Goal: Information Seeking & Learning: Learn about a topic

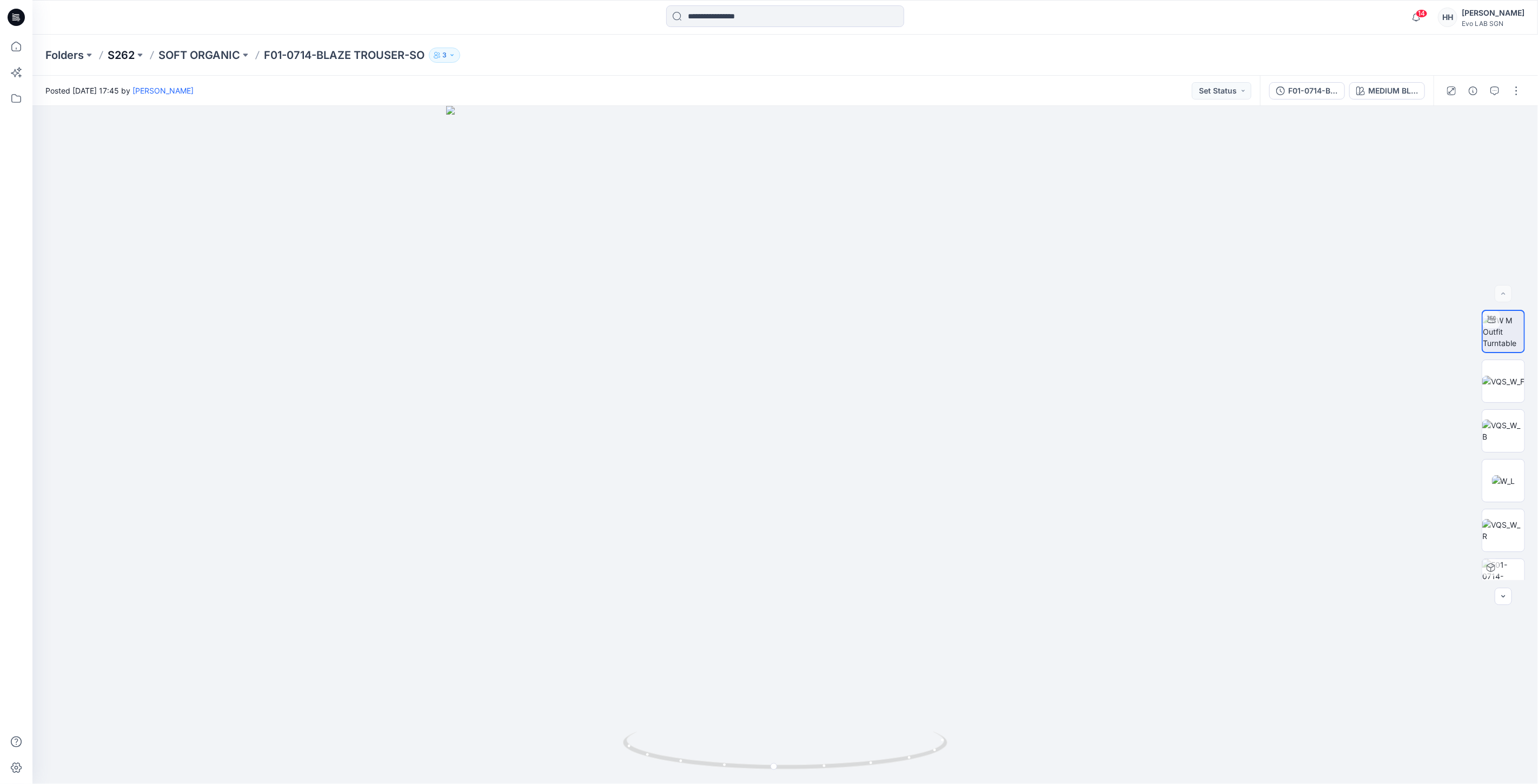
click at [132, 53] on p "S262" at bounding box center [121, 55] width 27 height 15
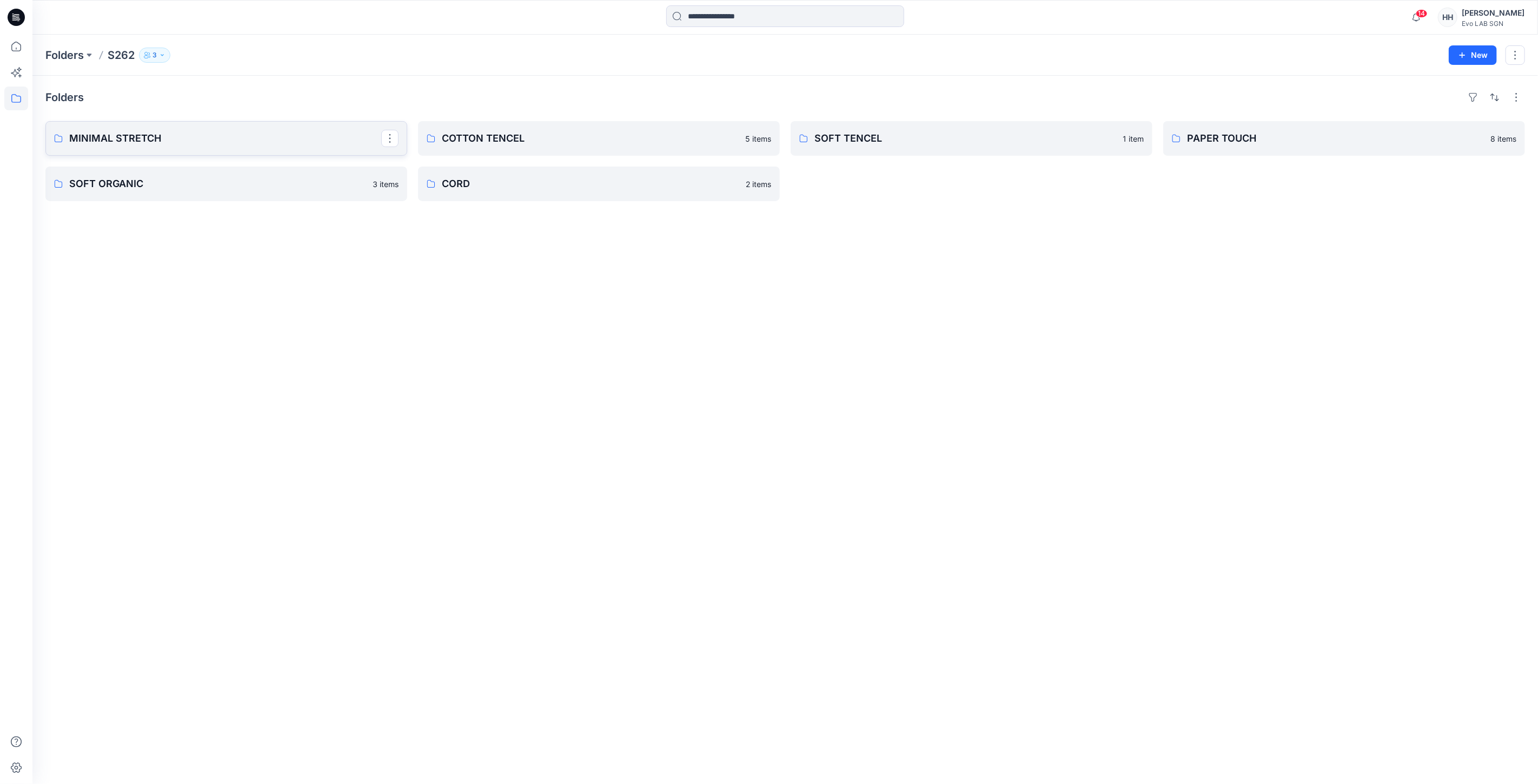
click at [190, 132] on p "MINIMAL STRETCH" at bounding box center [225, 138] width 312 height 15
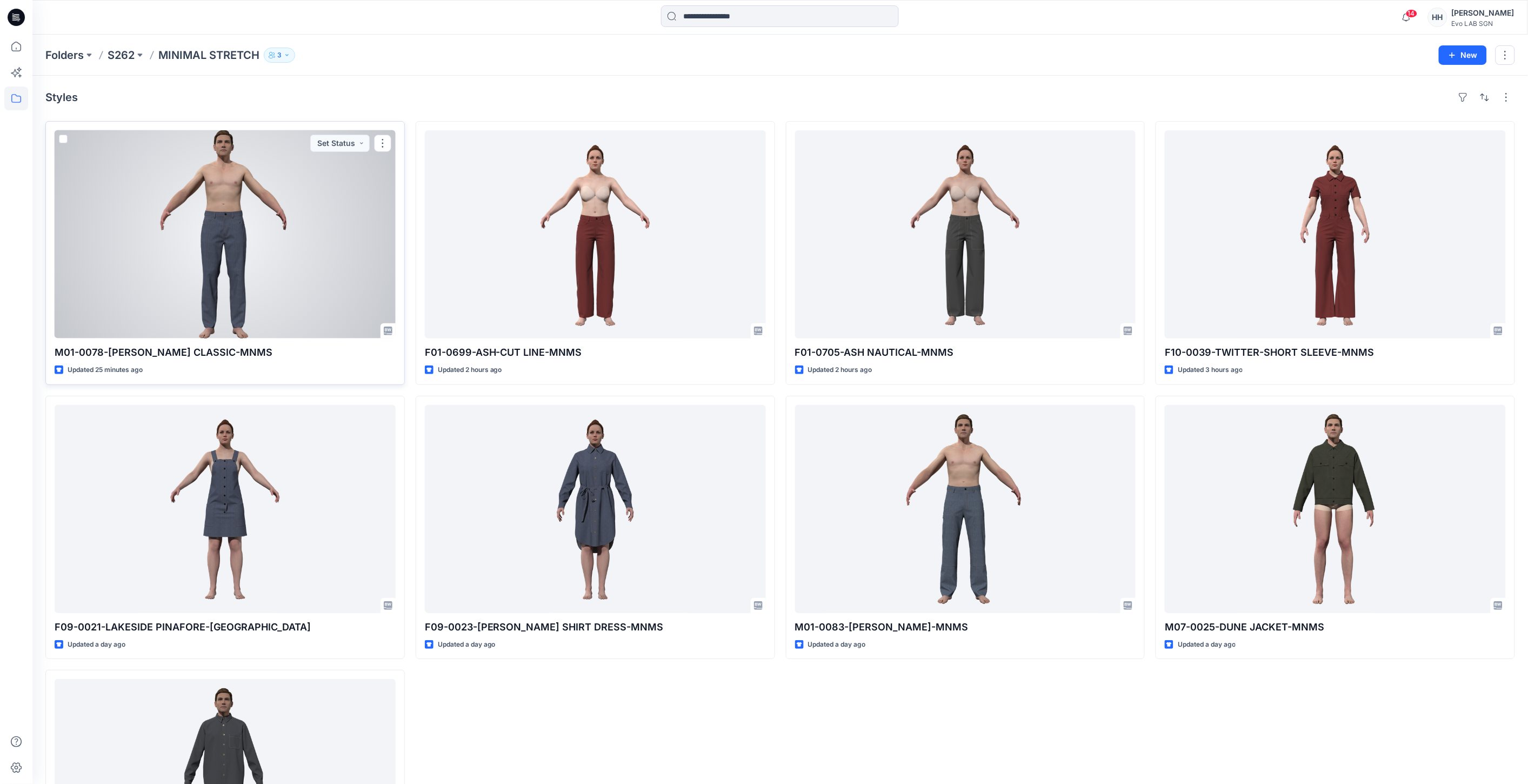
click at [296, 203] on div at bounding box center [225, 234] width 341 height 208
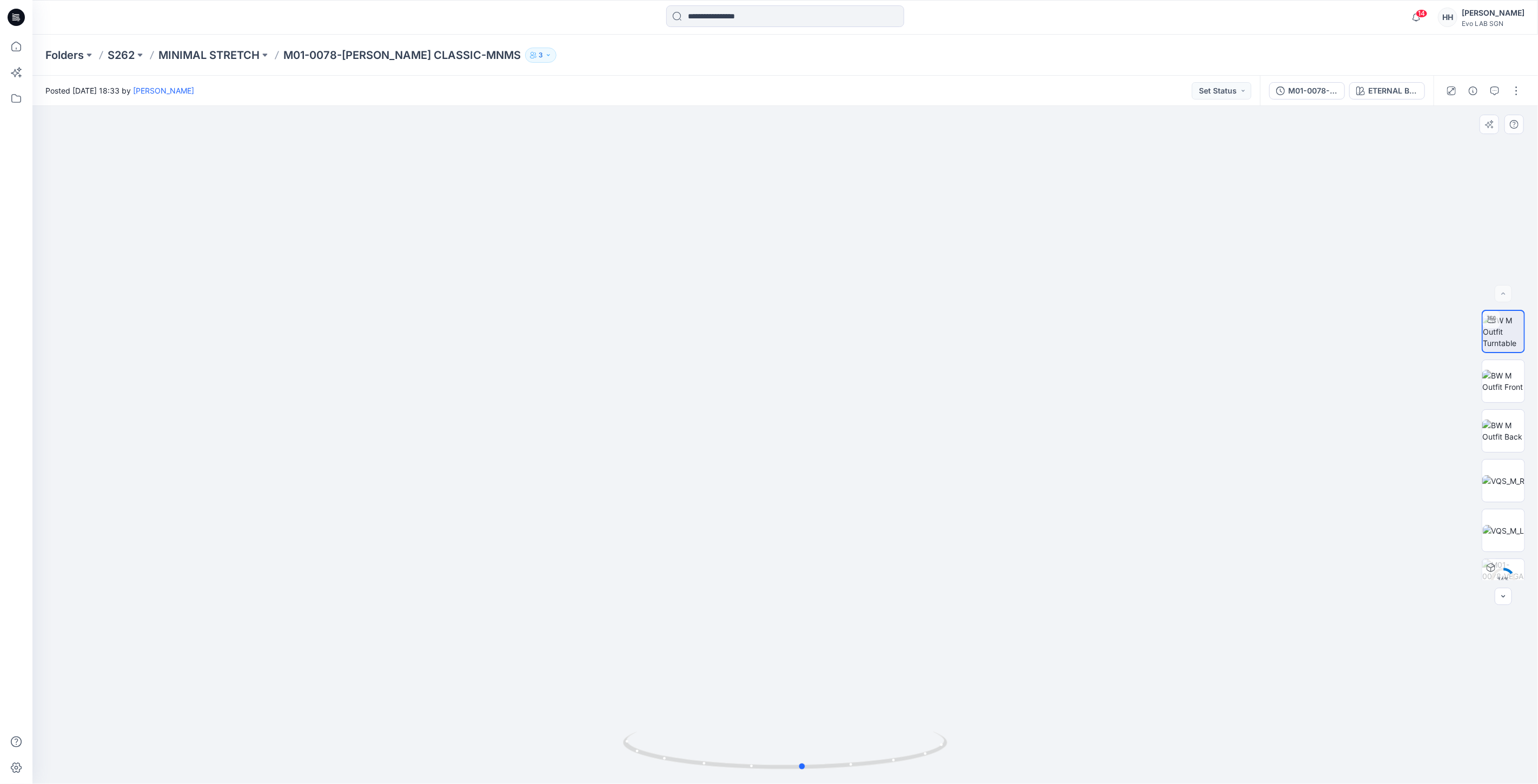
drag, startPoint x: 792, startPoint y: 770, endPoint x: 1014, endPoint y: 574, distance: 296.1
click at [1134, 771] on div at bounding box center [785, 445] width 1506 height 678
drag, startPoint x: 874, startPoint y: 629, endPoint x: 874, endPoint y: 610, distance: 19.0
click at [212, 57] on p "MINIMAL STRETCH" at bounding box center [209, 55] width 101 height 15
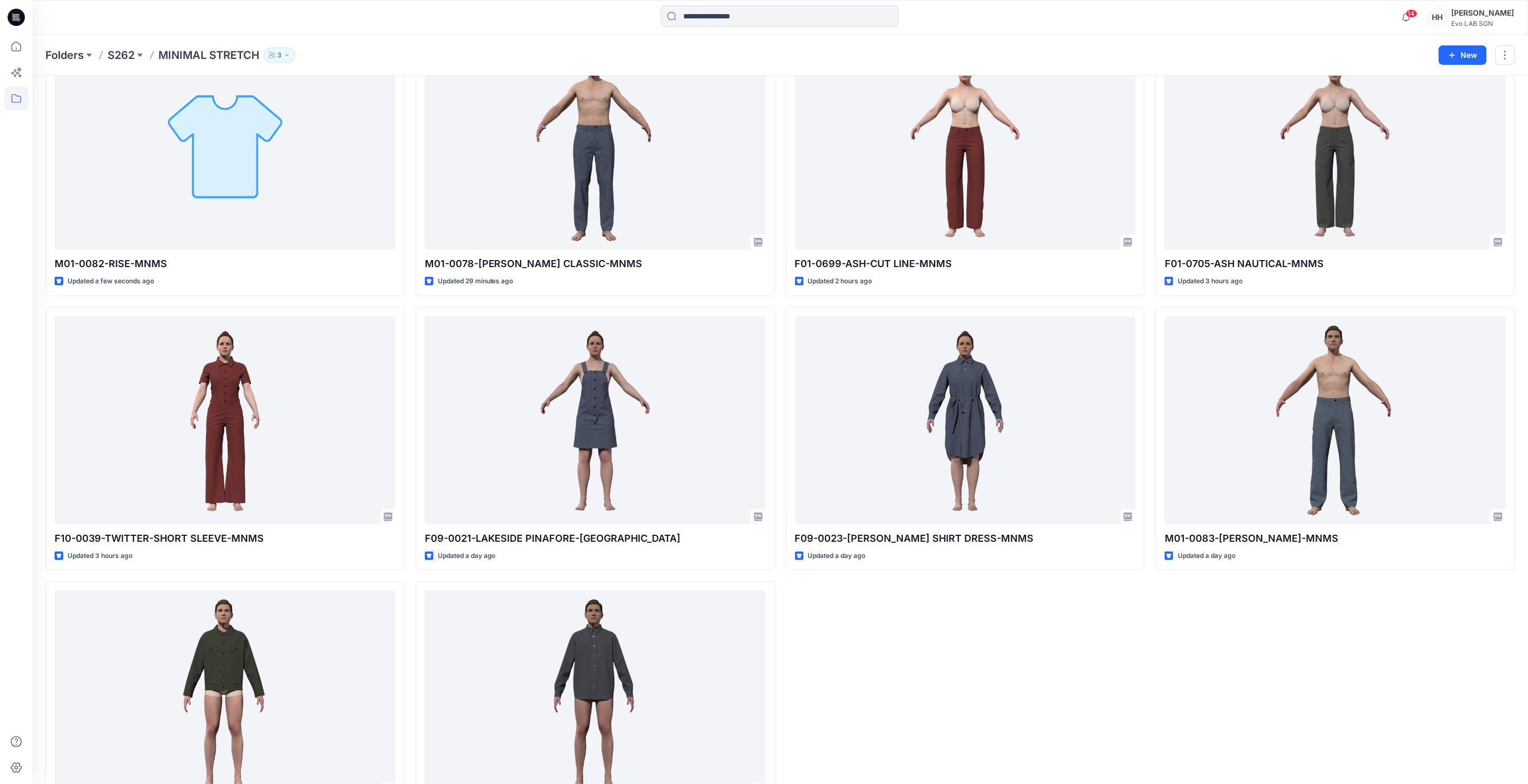
scroll to position [60, 0]
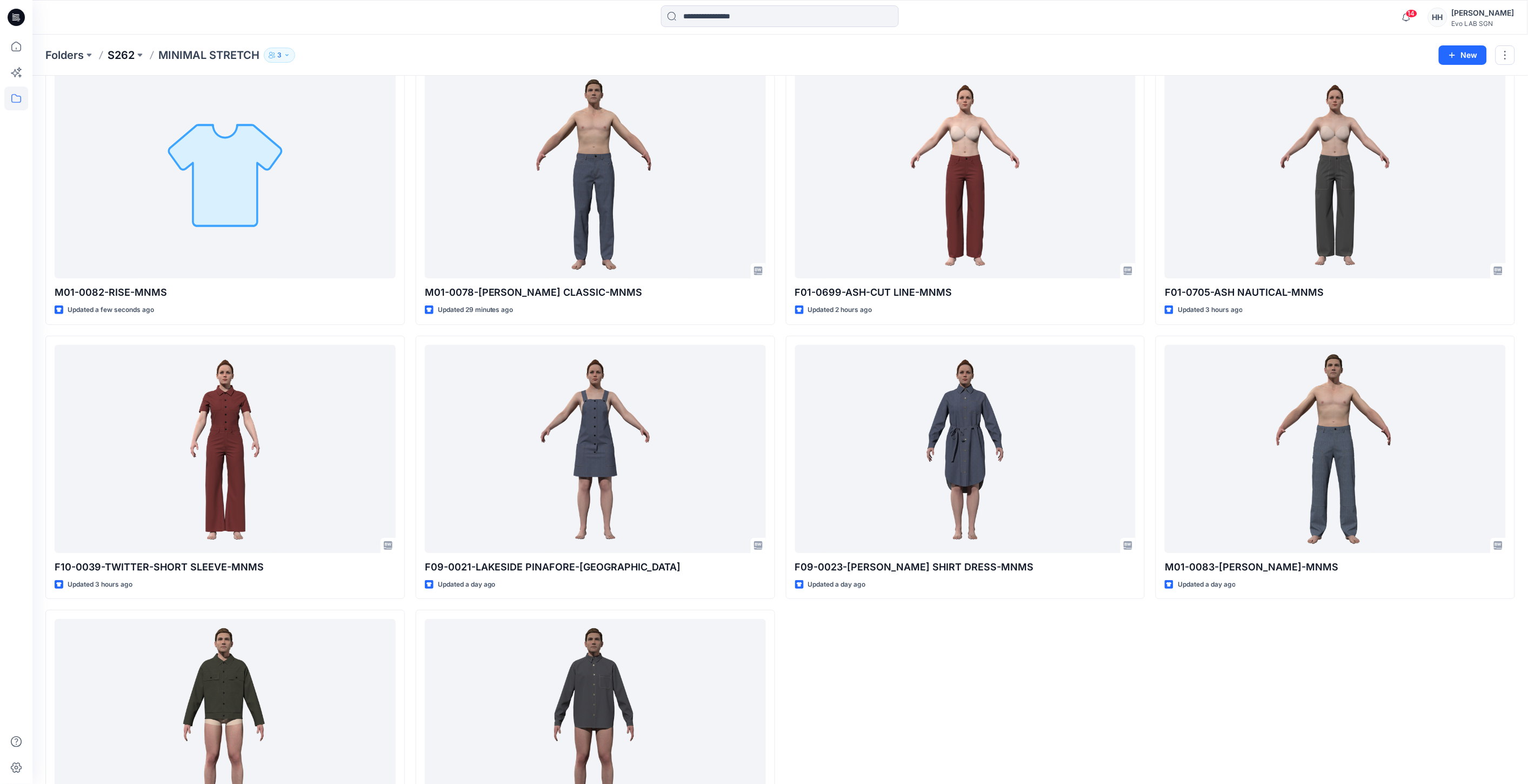
click at [120, 55] on p "S262" at bounding box center [121, 55] width 27 height 15
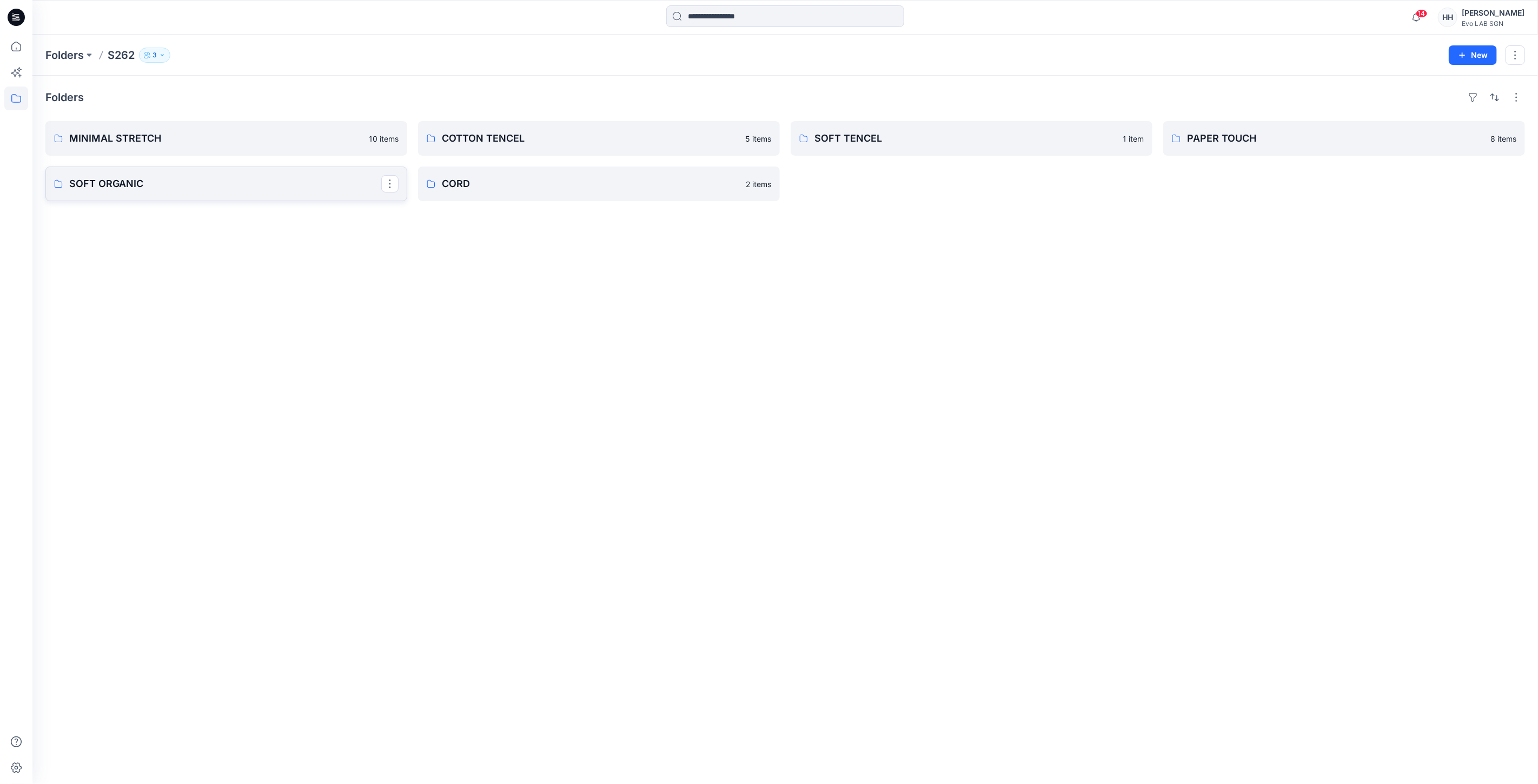
click at [206, 173] on link "SOFT ORGANIC" at bounding box center [226, 184] width 362 height 35
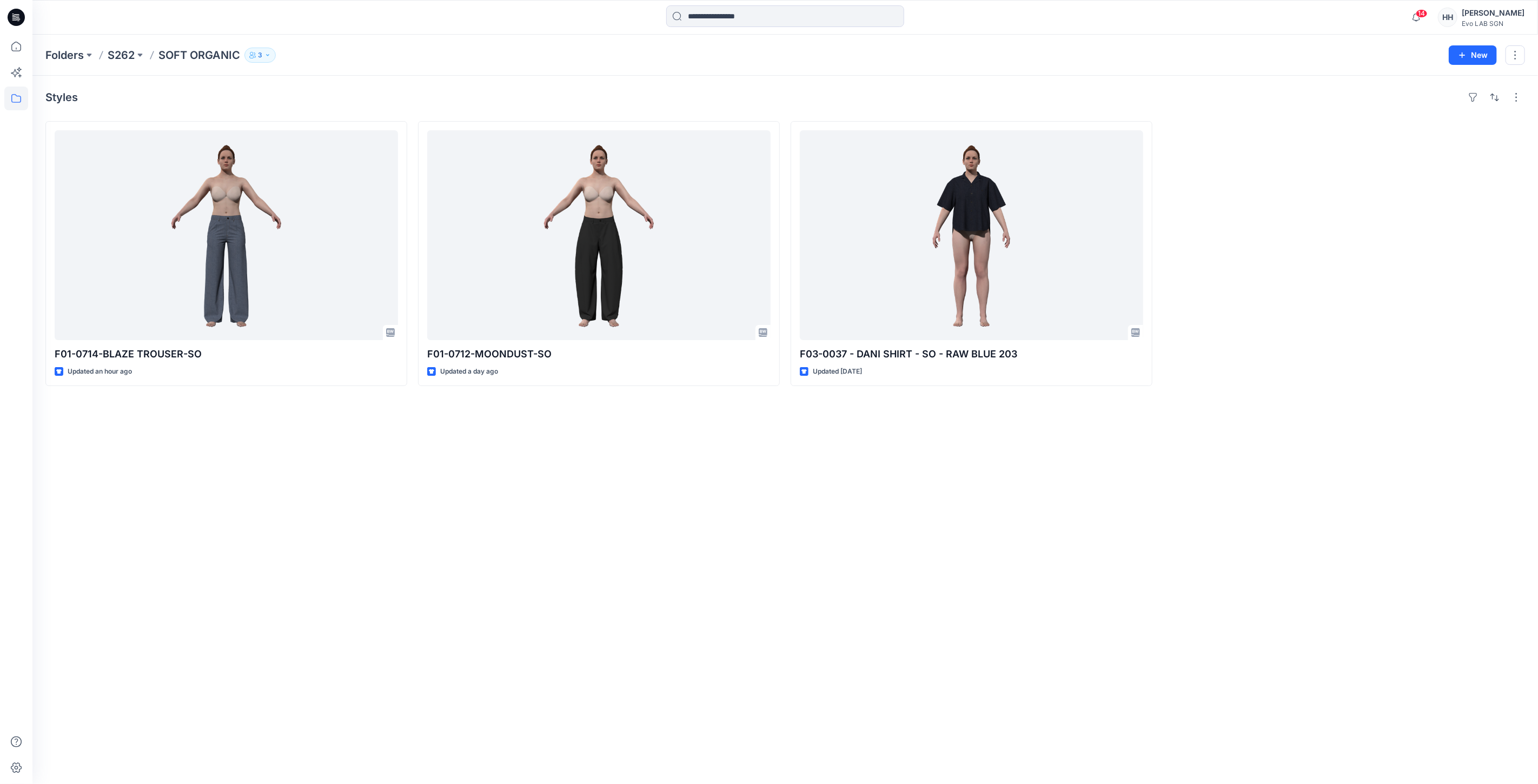
drag, startPoint x: 413, startPoint y: 528, endPoint x: 358, endPoint y: 502, distance: 60.8
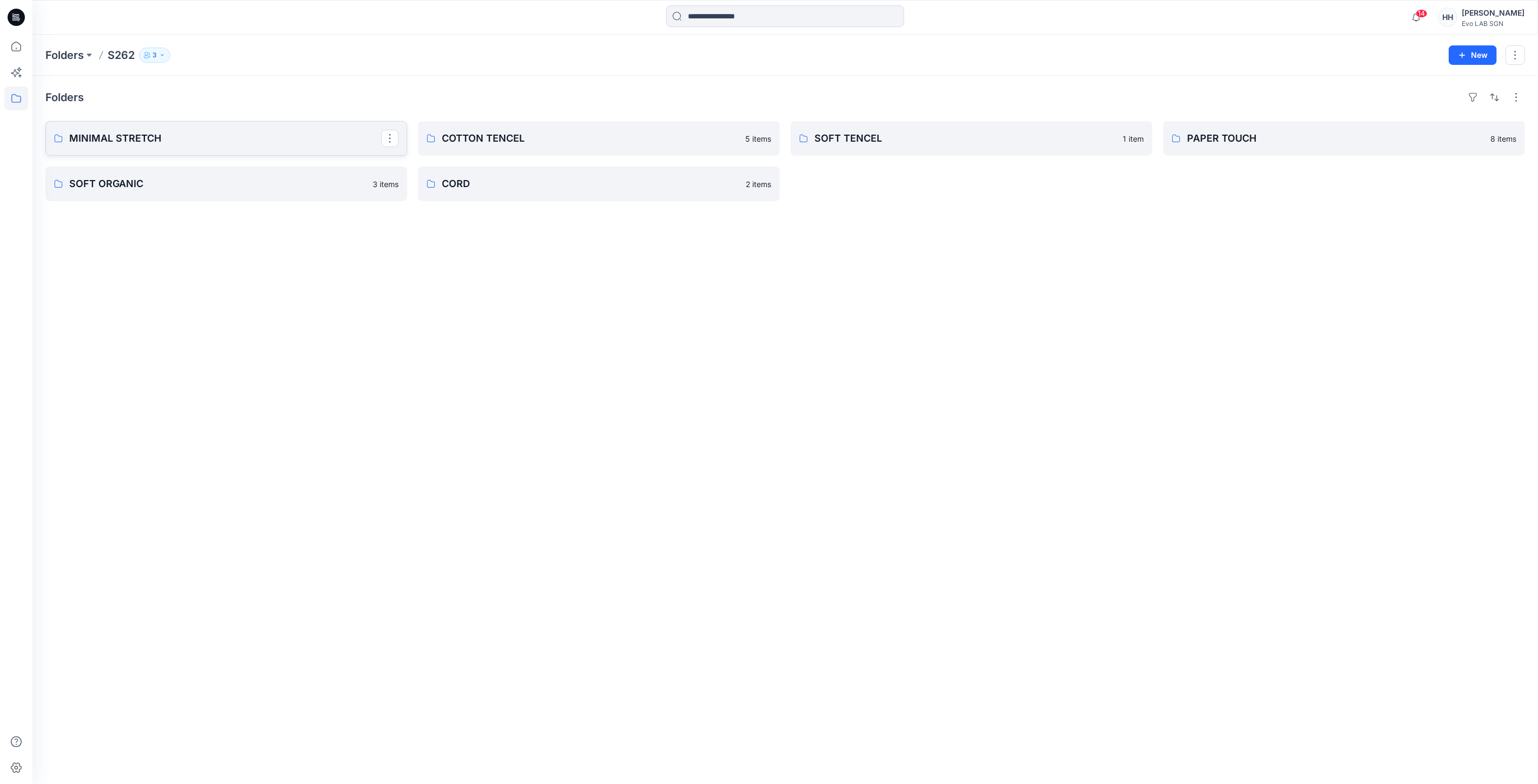
click at [284, 147] on link "MINIMAL STRETCH" at bounding box center [226, 138] width 362 height 35
